Goal: Task Accomplishment & Management: Manage account settings

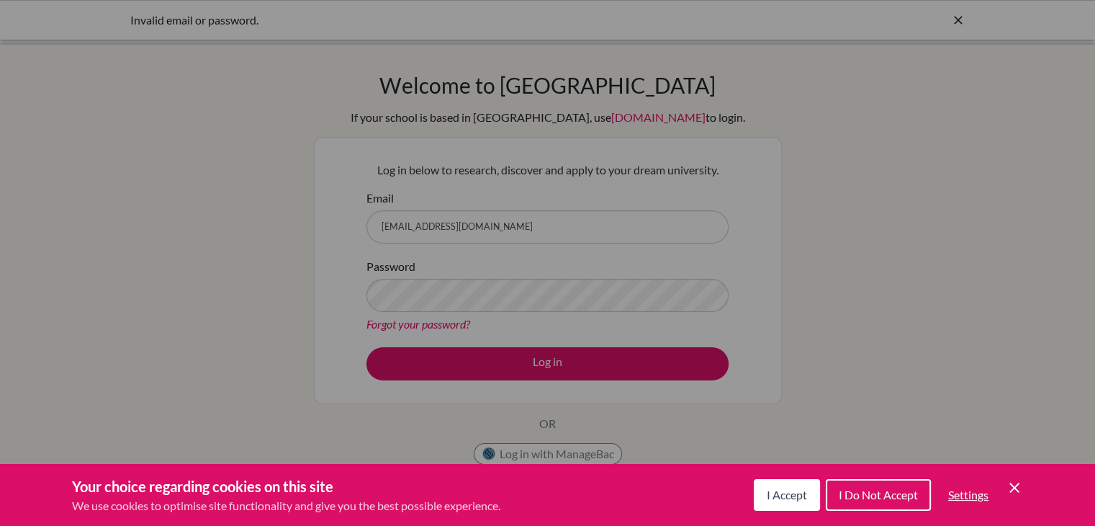
click at [1017, 490] on icon "Save and close" at bounding box center [1014, 487] width 10 height 10
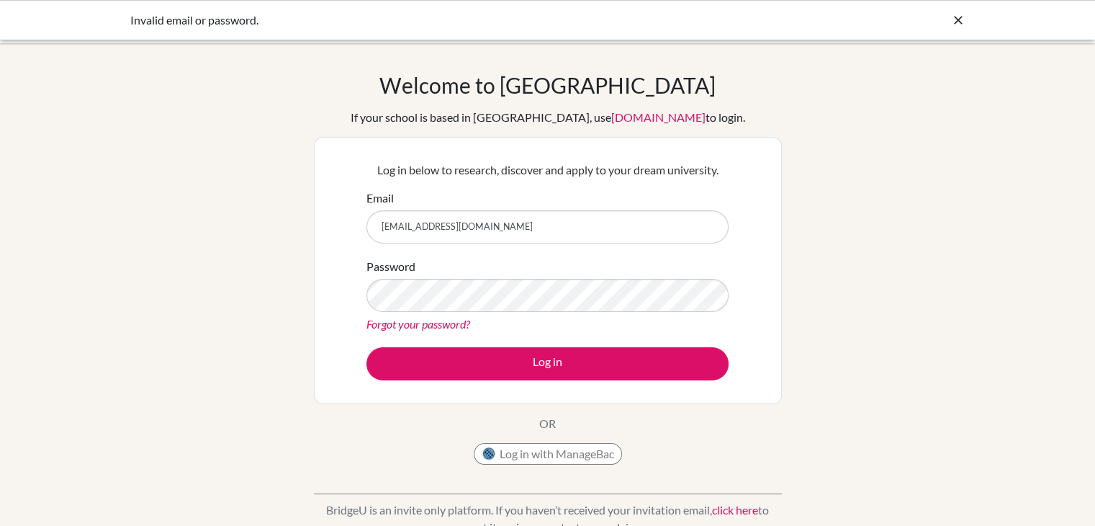
click at [426, 328] on link "Forgot your password?" at bounding box center [418, 324] width 104 height 14
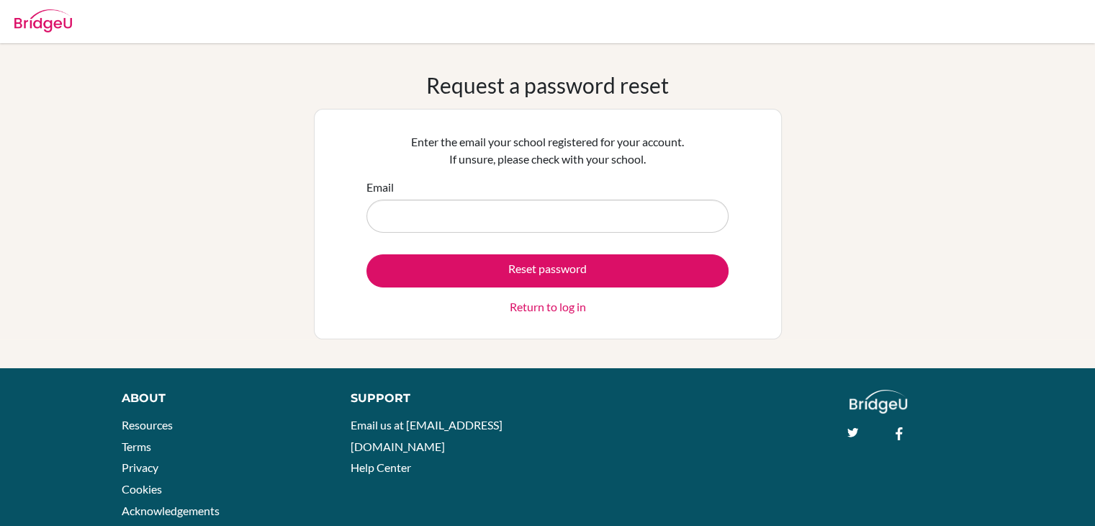
type input "C"
type input "[EMAIL_ADDRESS][DOMAIN_NAME]"
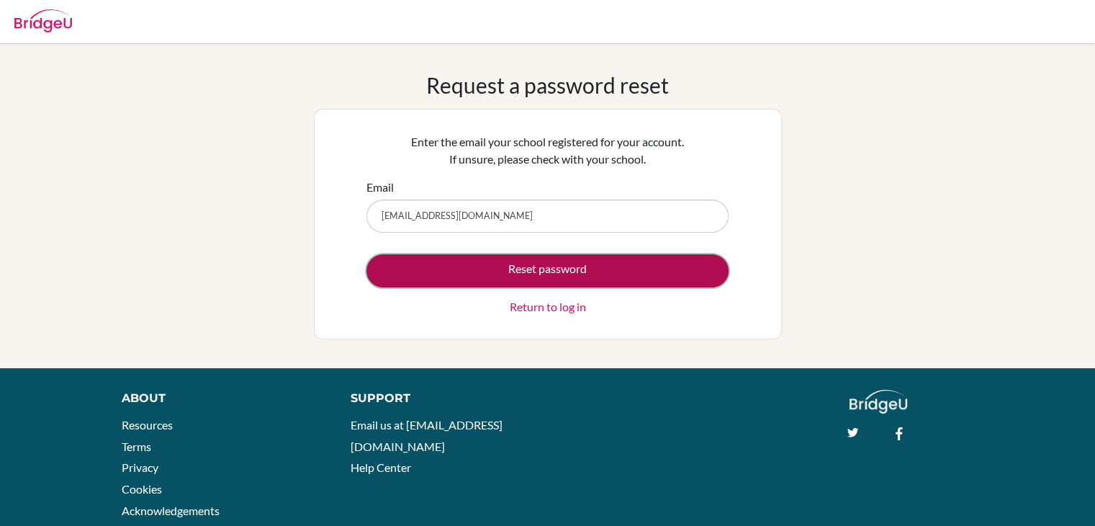
click at [538, 274] on button "Reset password" at bounding box center [547, 270] width 362 height 33
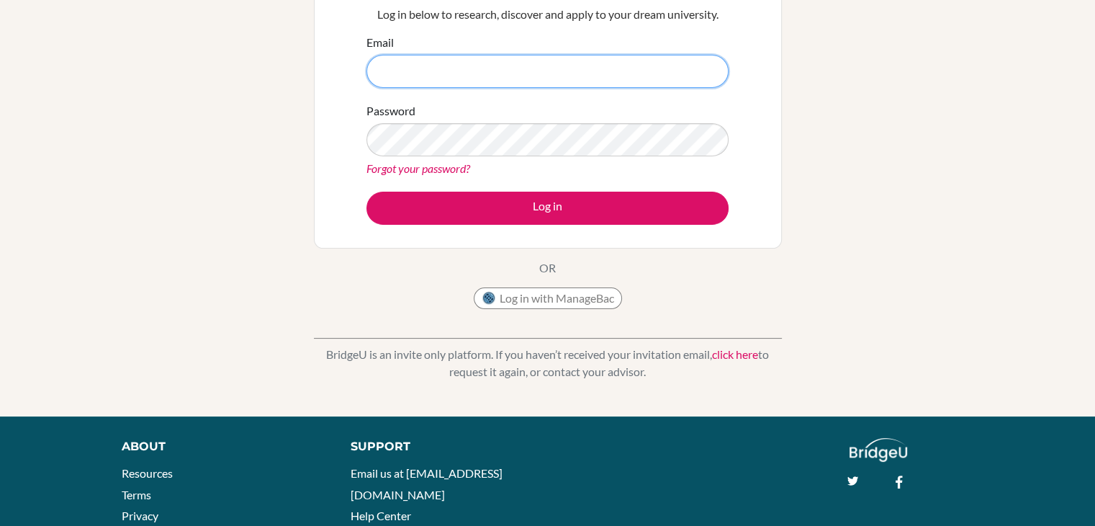
scroll to position [245, 0]
